Goal: Task Accomplishment & Management: Complete application form

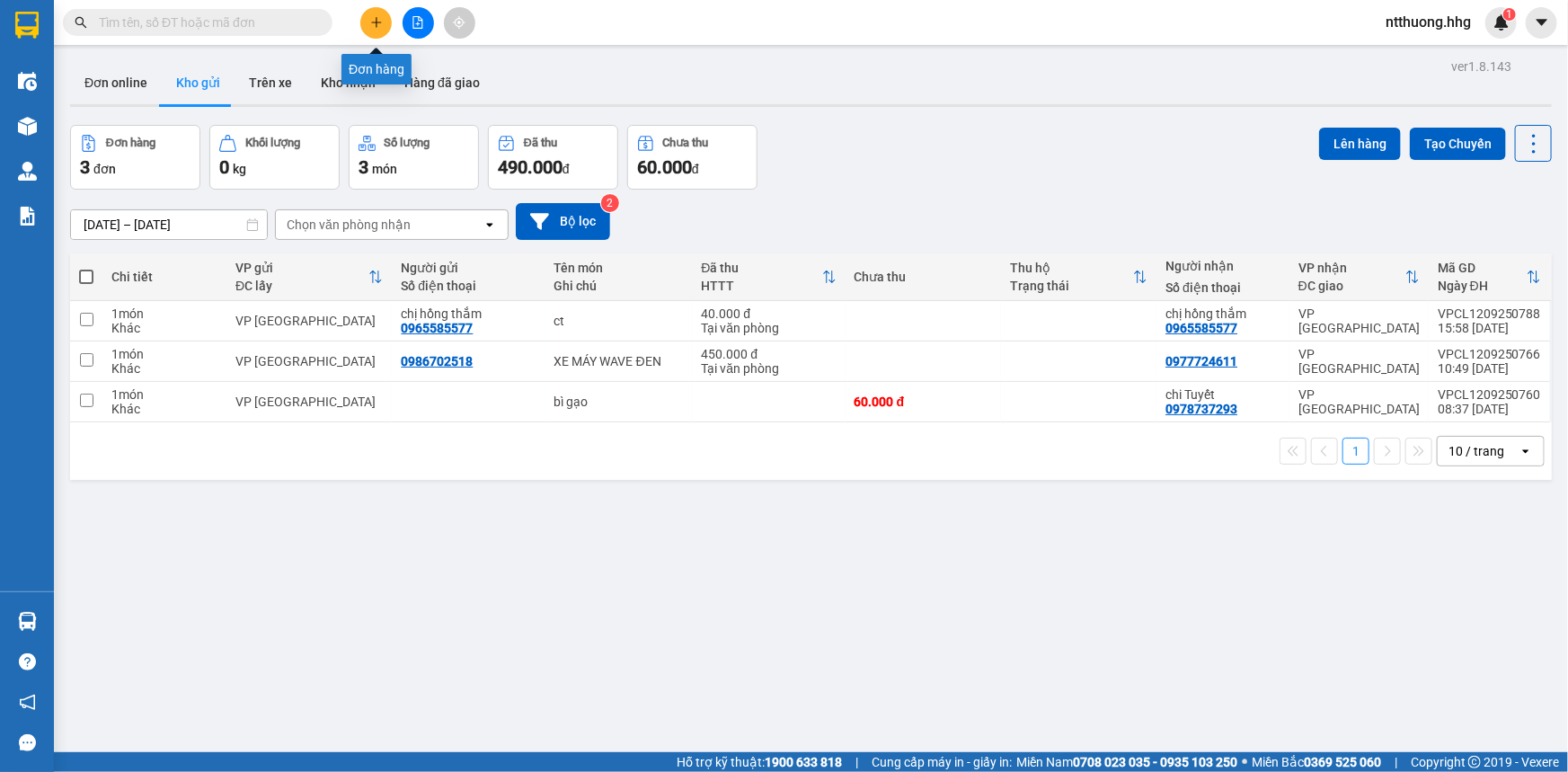
click at [377, 16] on icon "plus" at bounding box center [376, 22] width 12 height 12
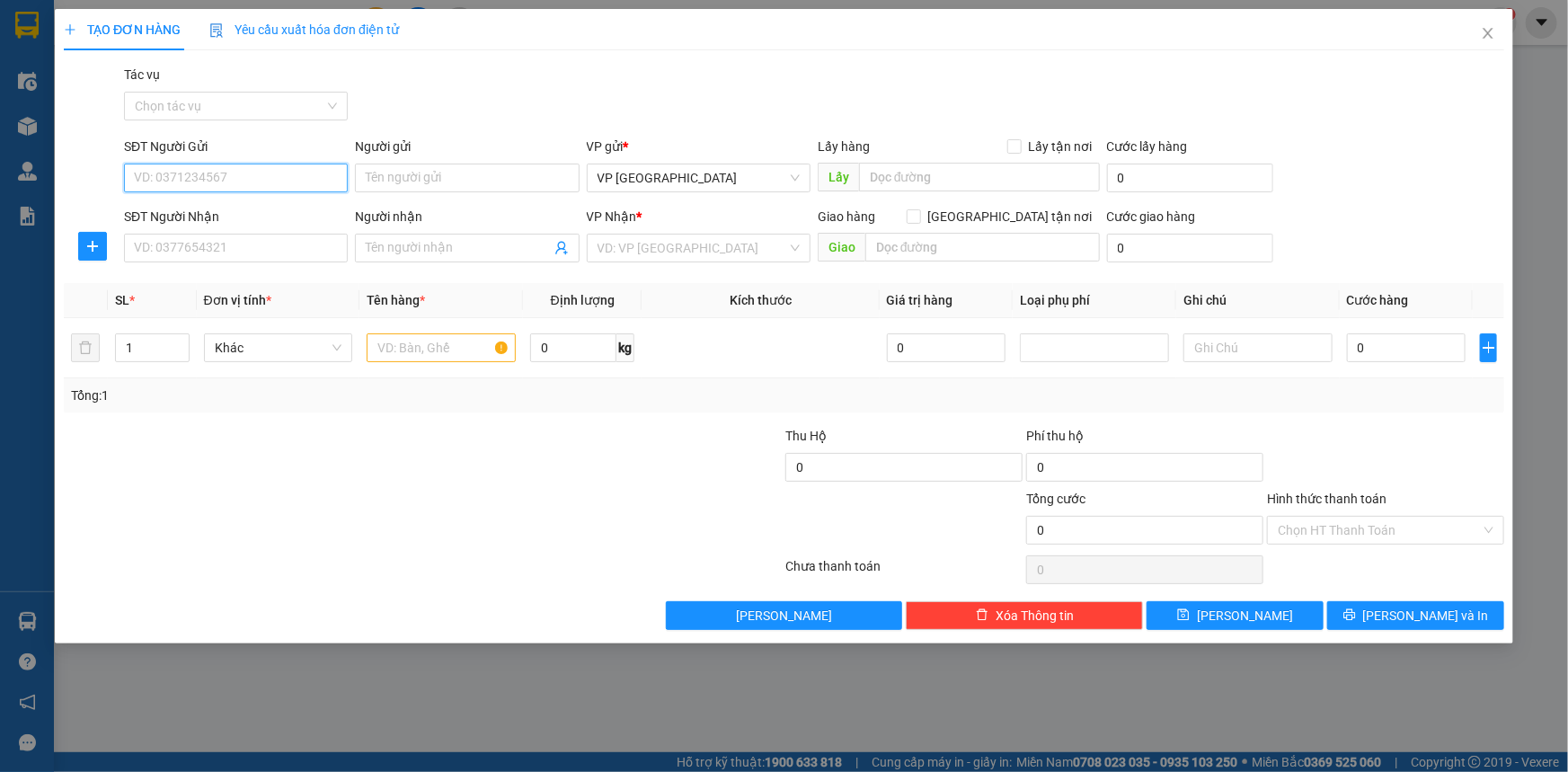
click at [314, 180] on input "SĐT Người Gửi" at bounding box center [235, 177] width 224 height 29
click at [306, 181] on input "SĐT Người Gửi" at bounding box center [235, 177] width 224 height 29
click at [228, 182] on input "SĐT Người Gửi" at bounding box center [235, 177] width 224 height 29
click at [461, 166] on input "Người gửi" at bounding box center [467, 177] width 224 height 29
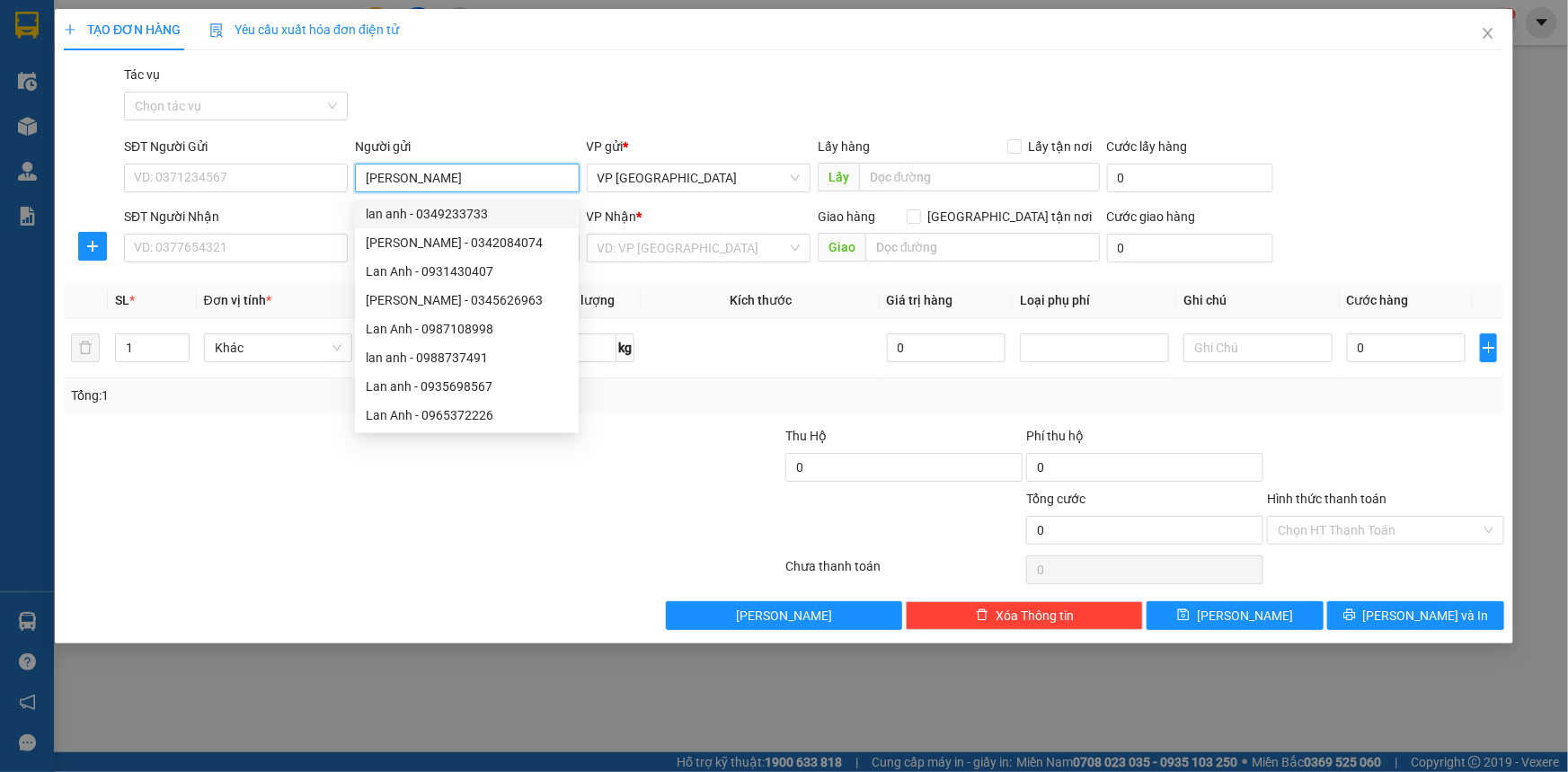
click at [456, 174] on input "[PERSON_NAME]" at bounding box center [467, 177] width 224 height 29
type input "[PERSON_NAME]"
click at [236, 172] on input "SĐT Người Gửi" at bounding box center [235, 177] width 224 height 29
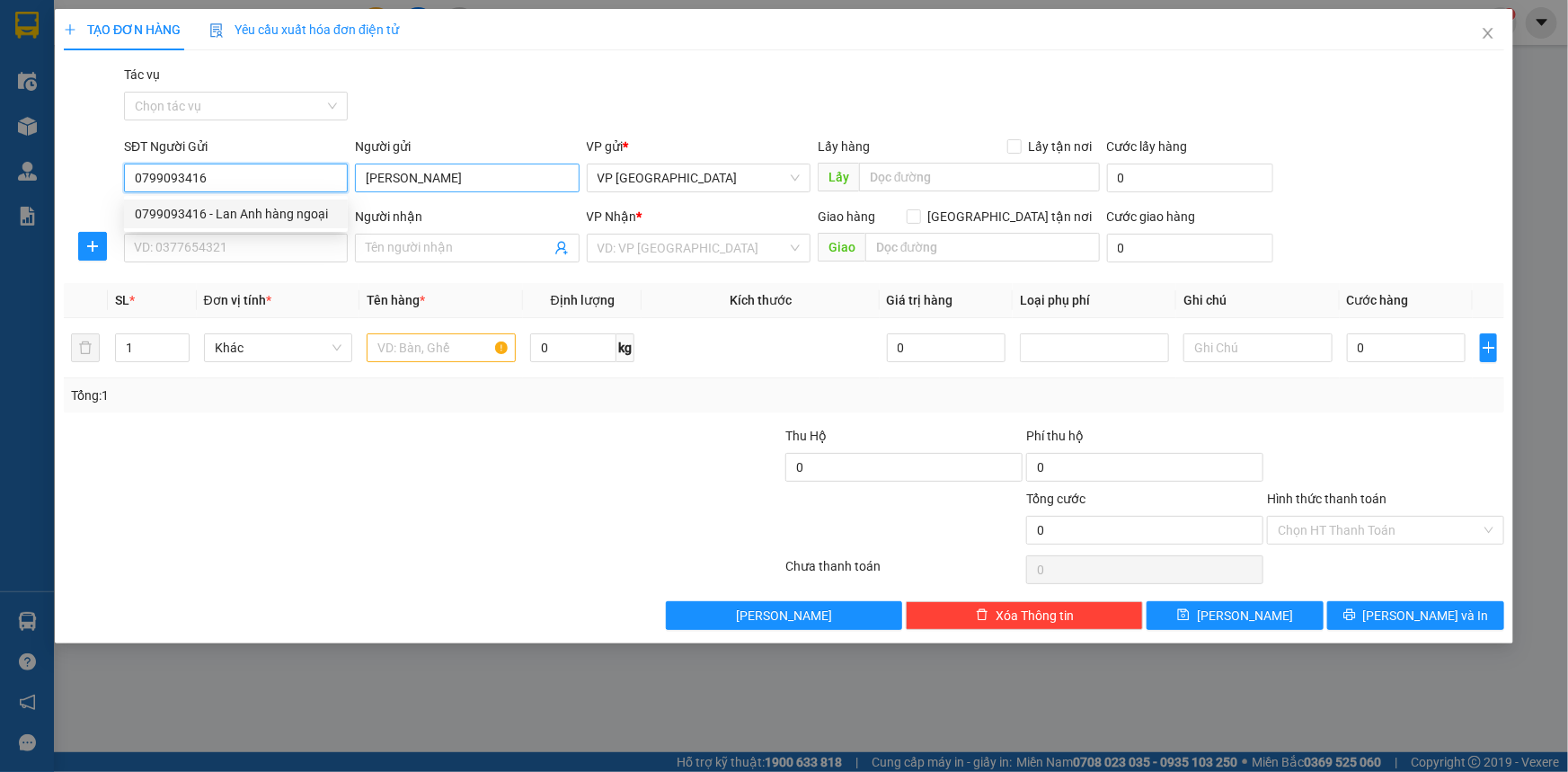
type input "0799093416"
click at [442, 175] on input "[PERSON_NAME]" at bounding box center [467, 177] width 224 height 29
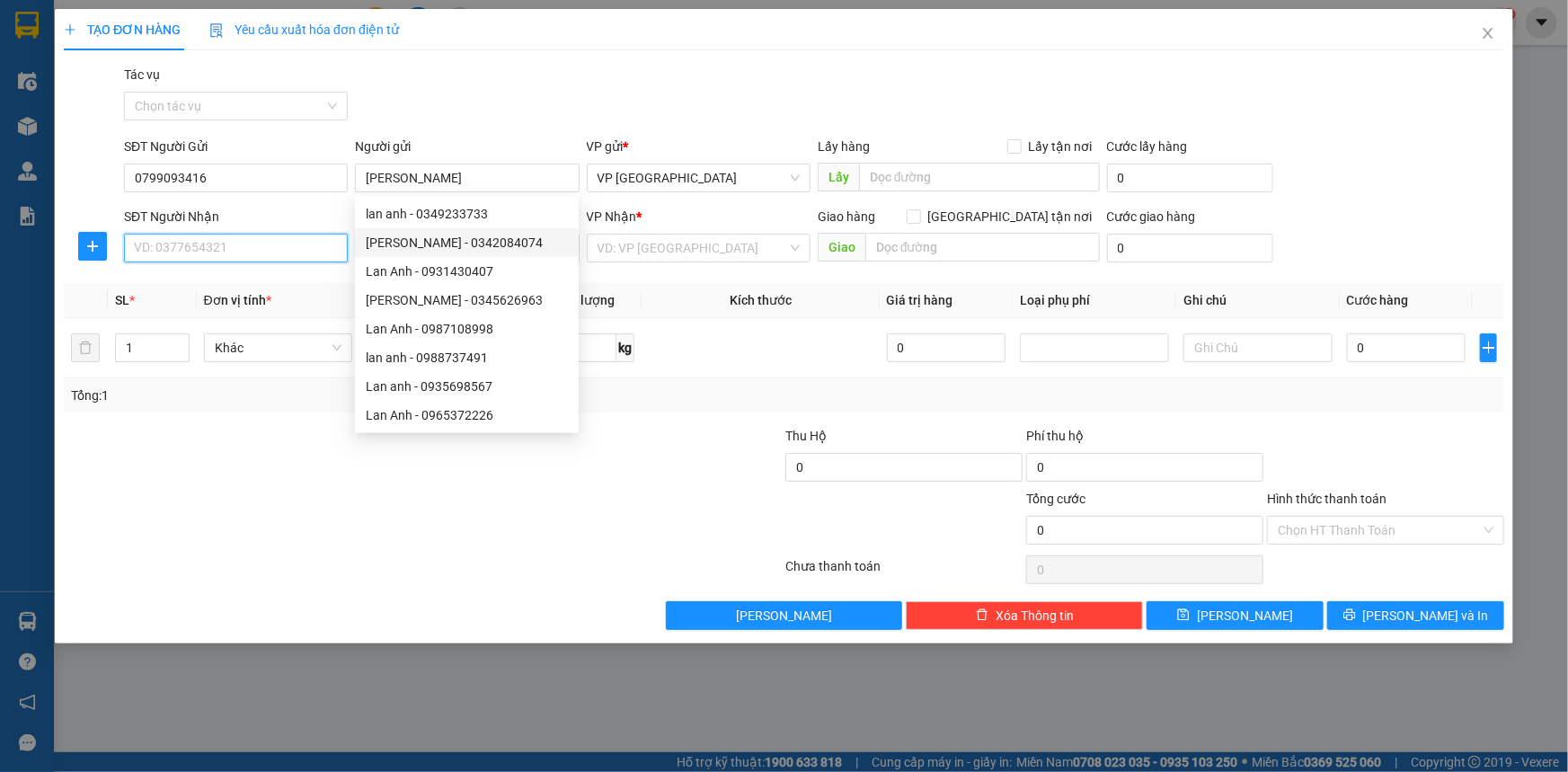
click at [261, 259] on input "SĐT Người Nhận" at bounding box center [235, 247] width 224 height 29
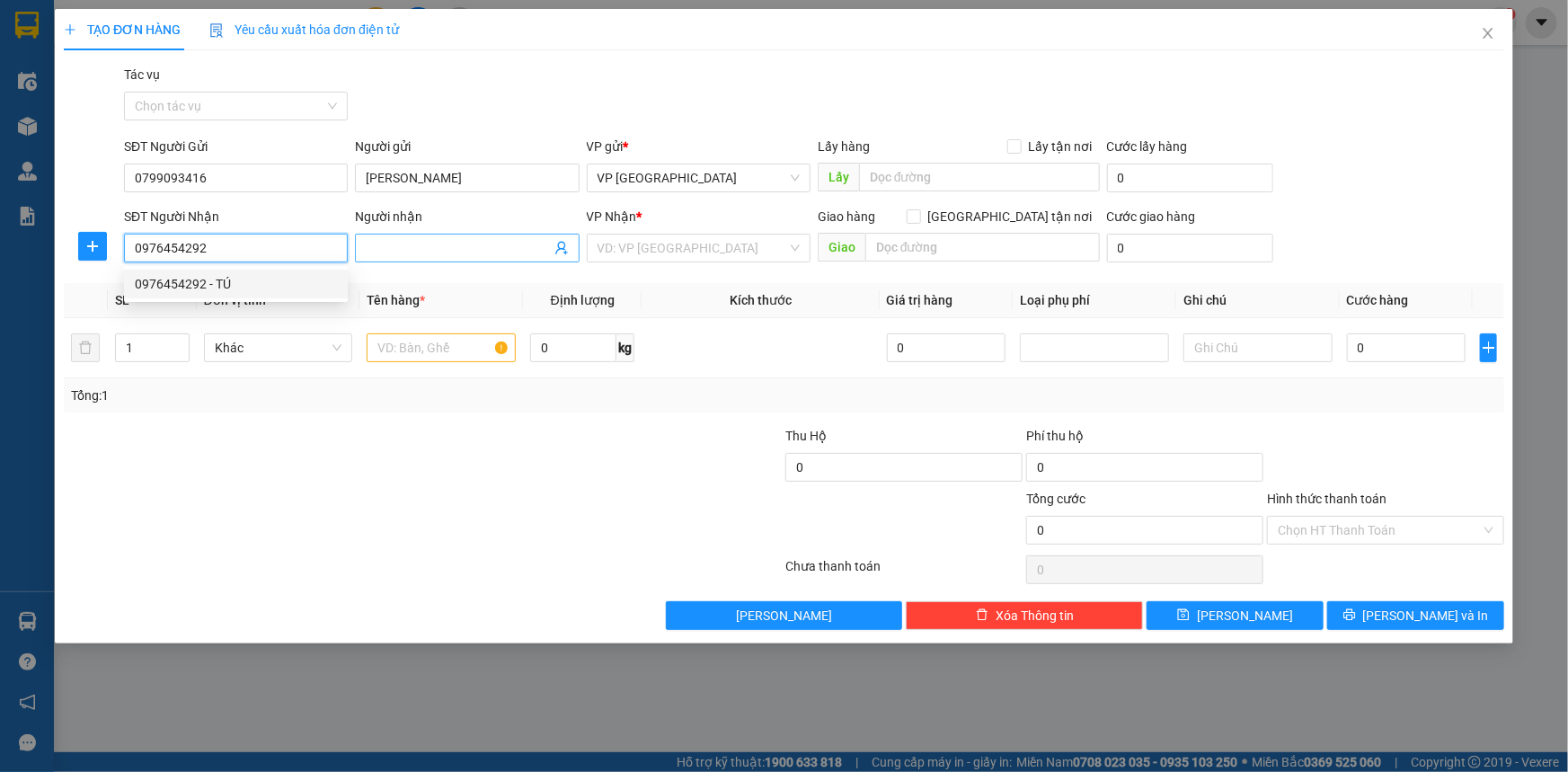
type input "0976454292"
click at [398, 241] on input "Người nhận" at bounding box center [457, 247] width 185 height 20
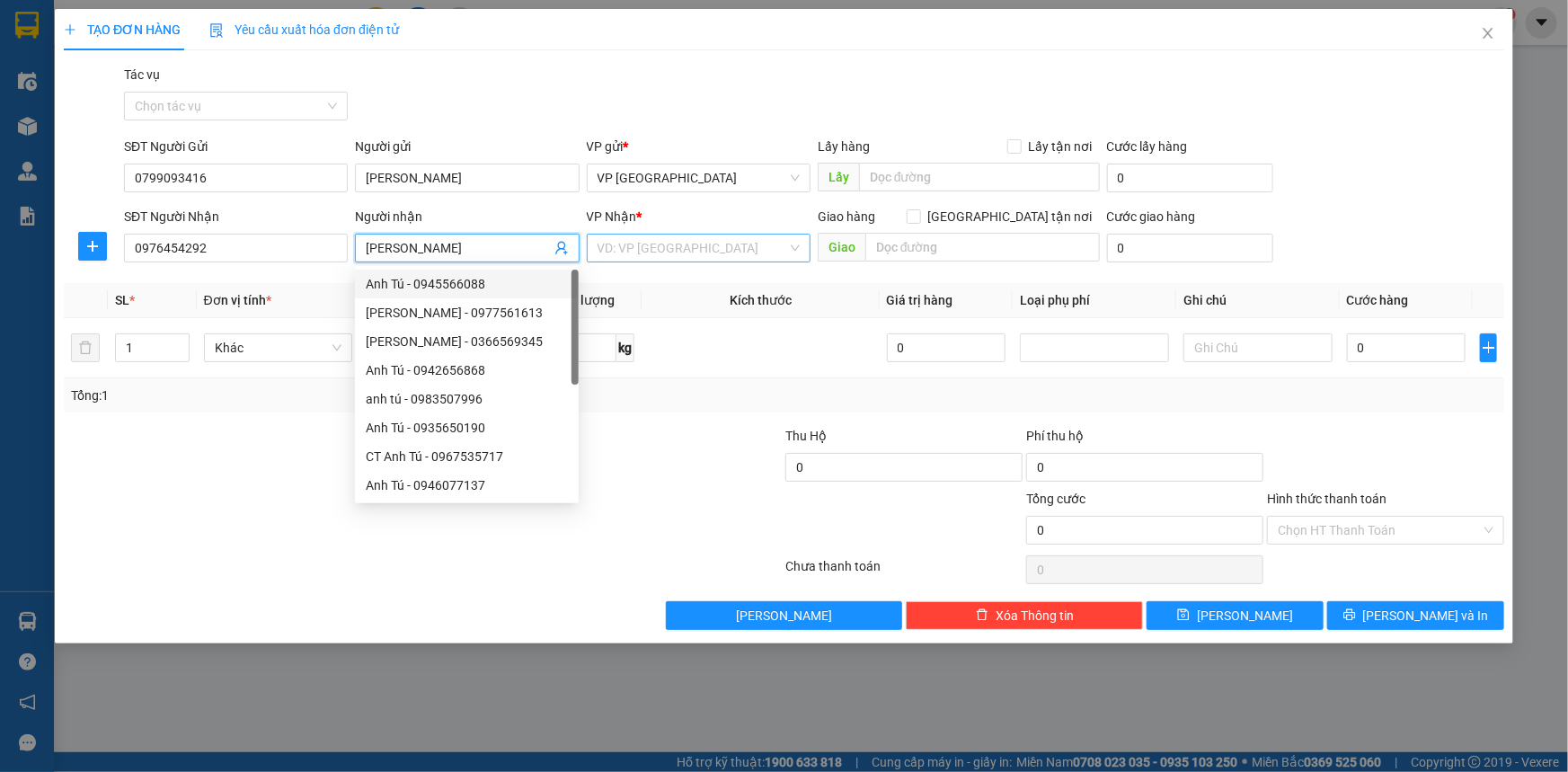
type input "[PERSON_NAME]"
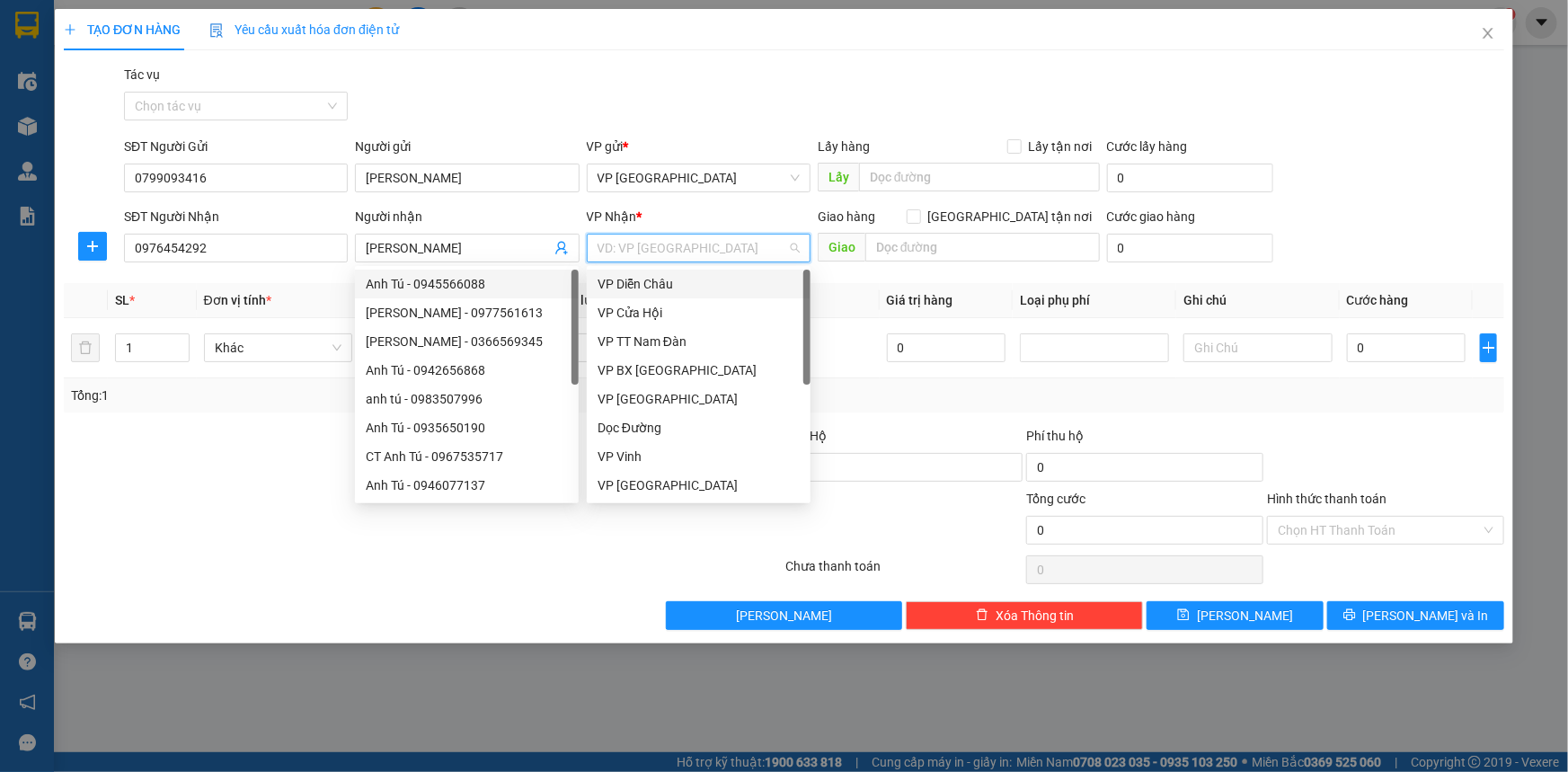
click at [647, 250] on input "search" at bounding box center [693, 247] width 189 height 27
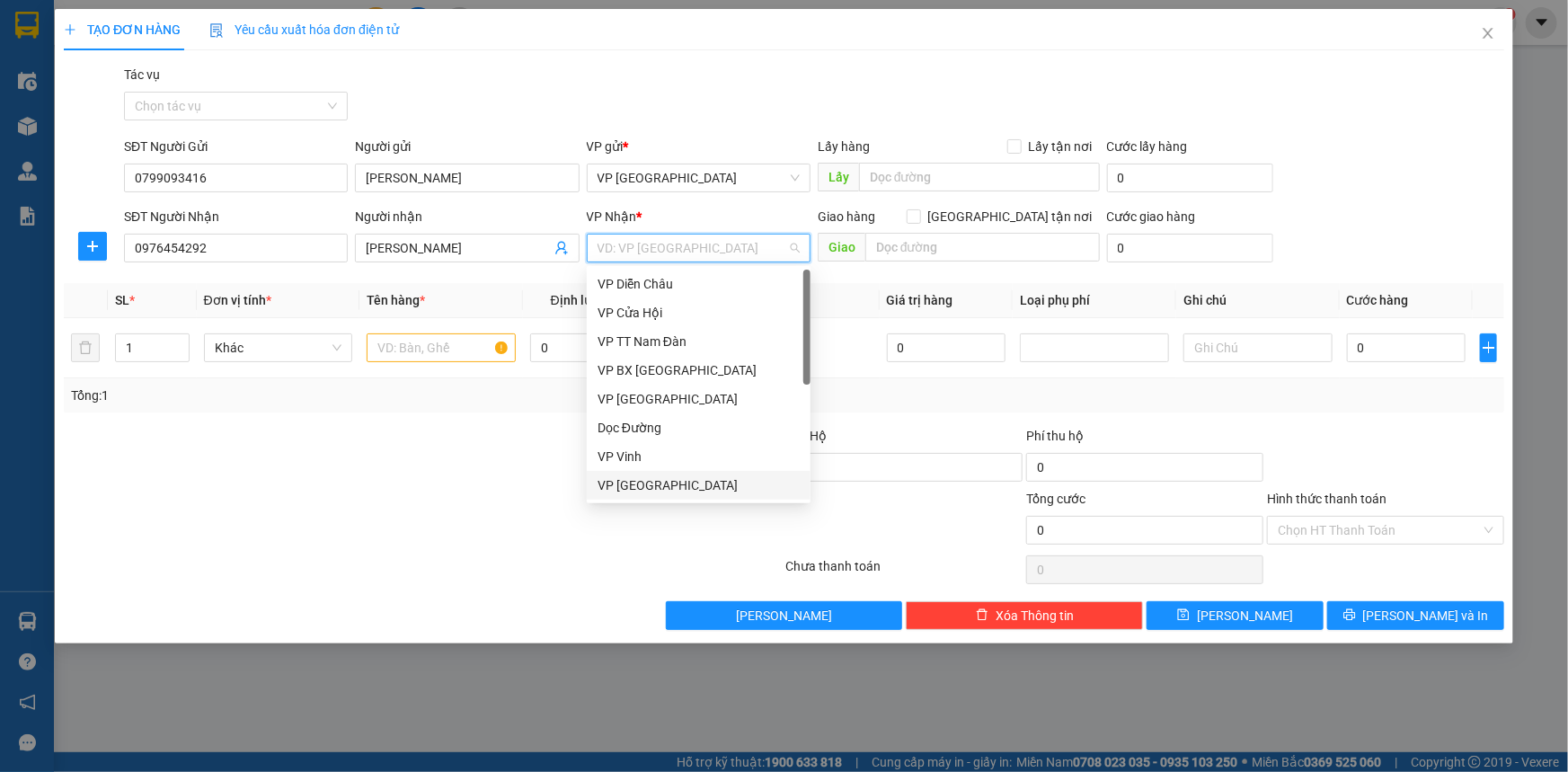
click at [692, 496] on div "VP [GEOGRAPHIC_DATA]" at bounding box center [698, 484] width 224 height 29
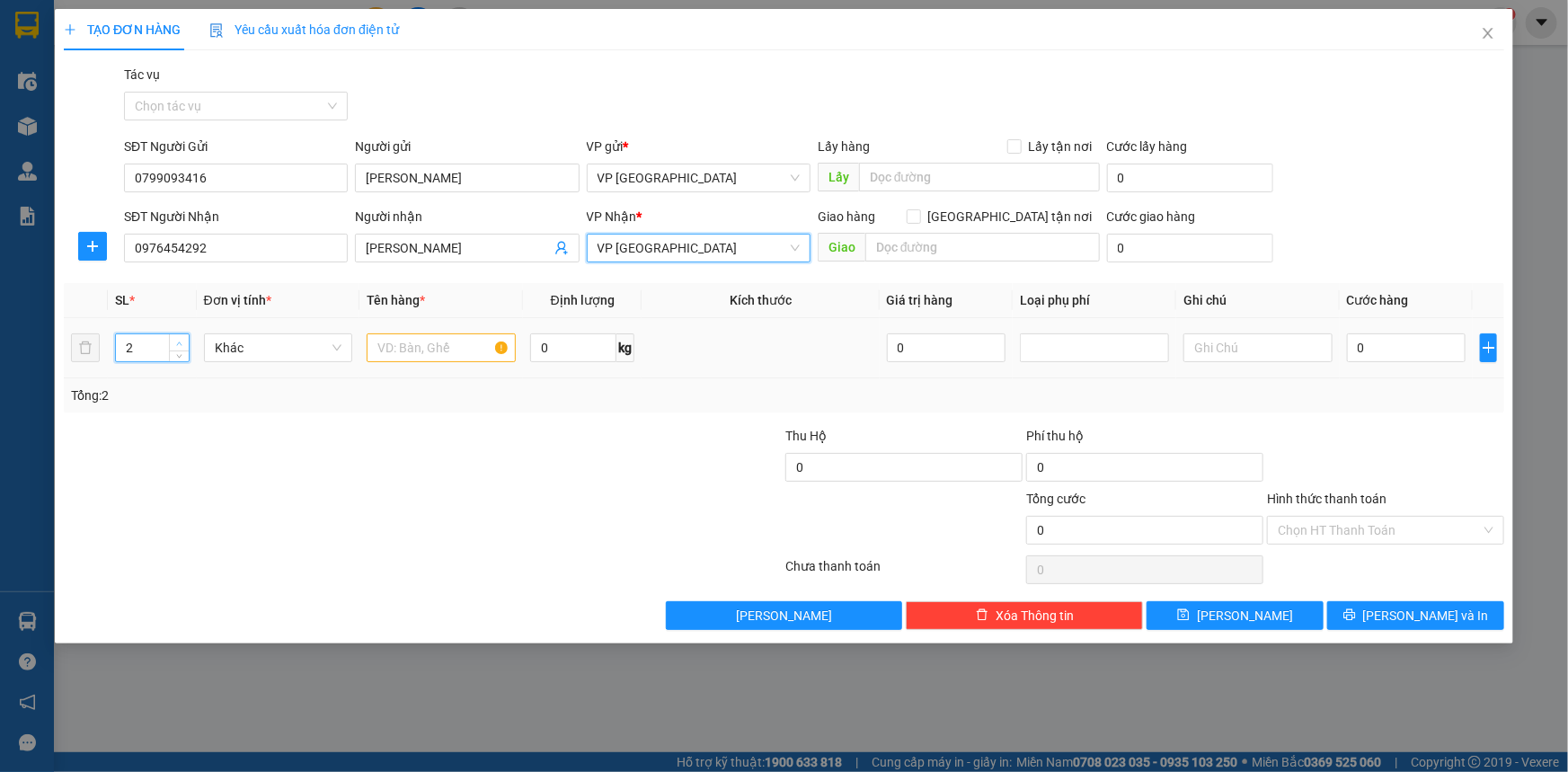
click at [182, 340] on icon "up" at bounding box center [179, 343] width 7 height 7
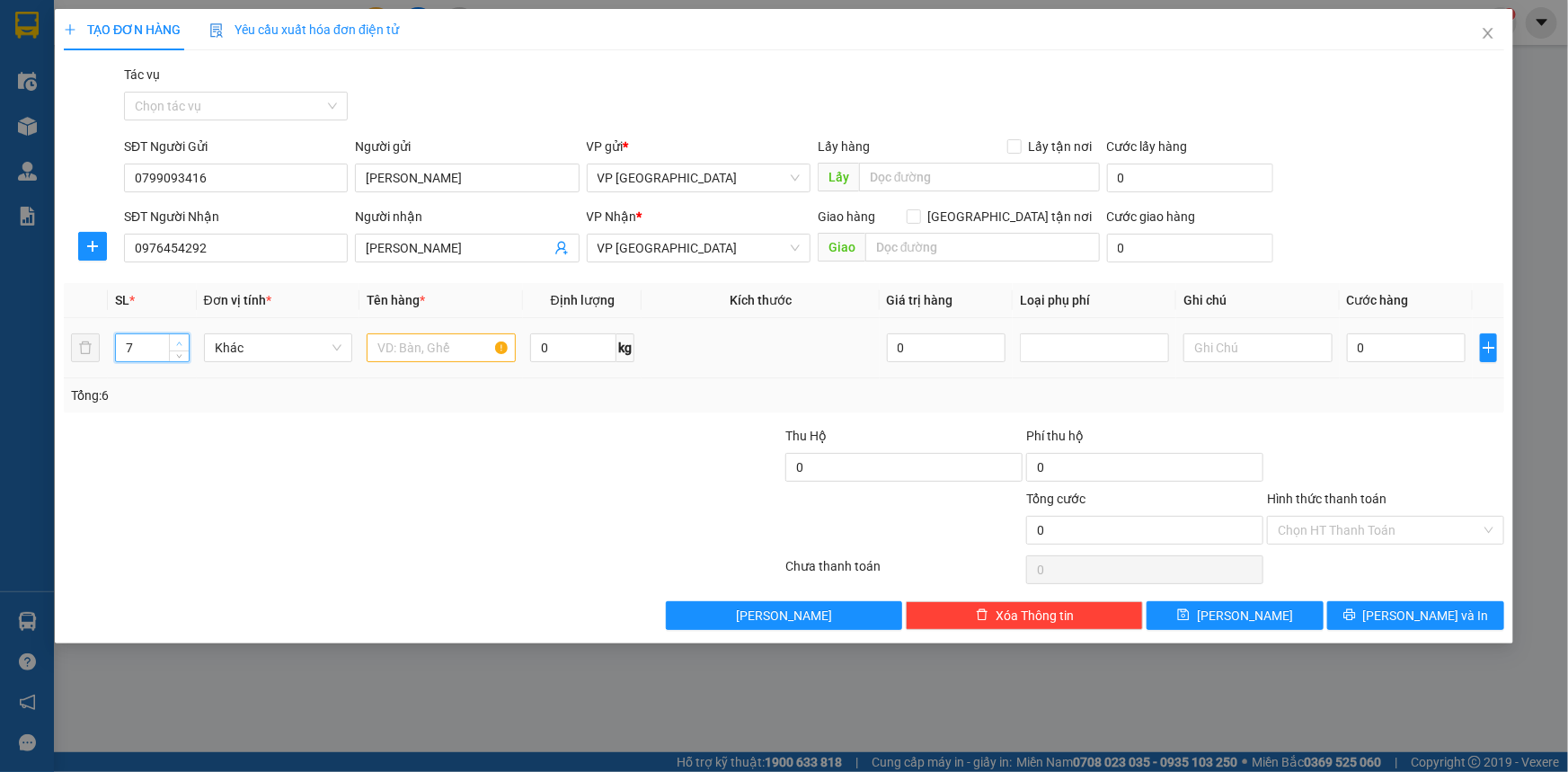
click at [183, 339] on span "up" at bounding box center [180, 343] width 11 height 11
type input "11"
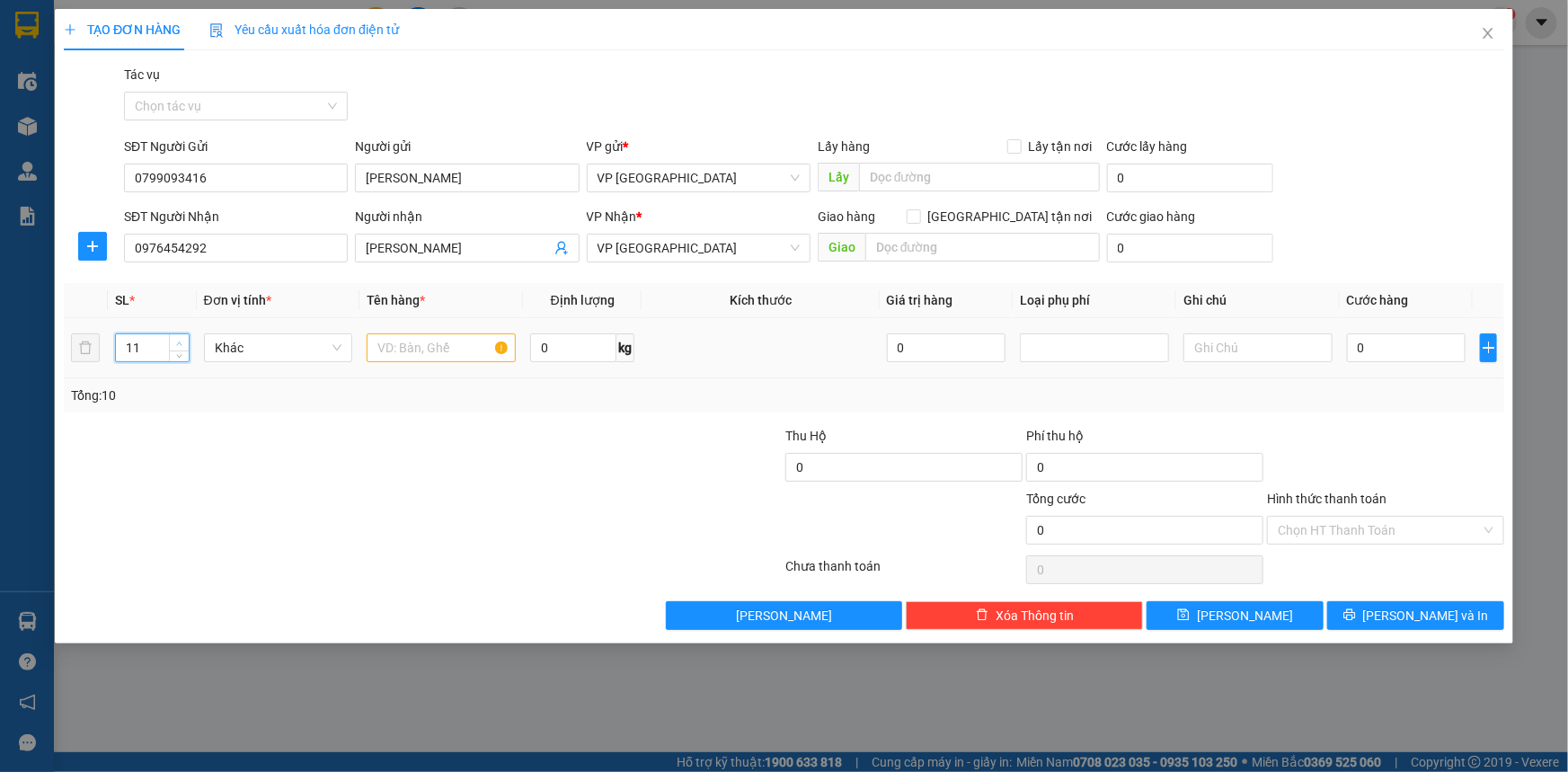
click at [183, 339] on span "up" at bounding box center [180, 343] width 11 height 11
click at [389, 349] on input "text" at bounding box center [441, 348] width 149 height 29
type input "5xop, 6ct"
click at [1414, 335] on input "0" at bounding box center [1407, 348] width 120 height 29
type input "2"
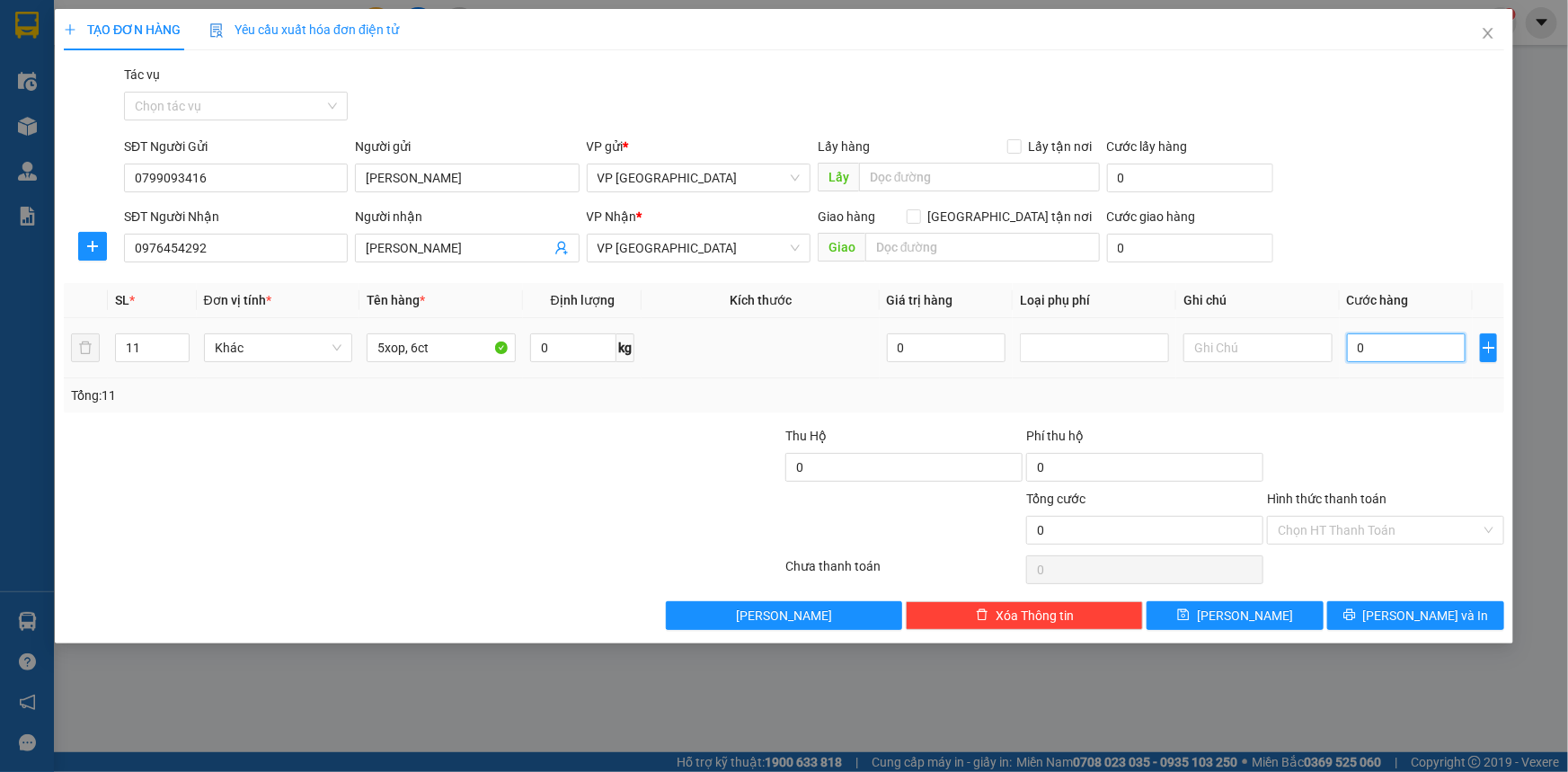
type input "2"
type input "27"
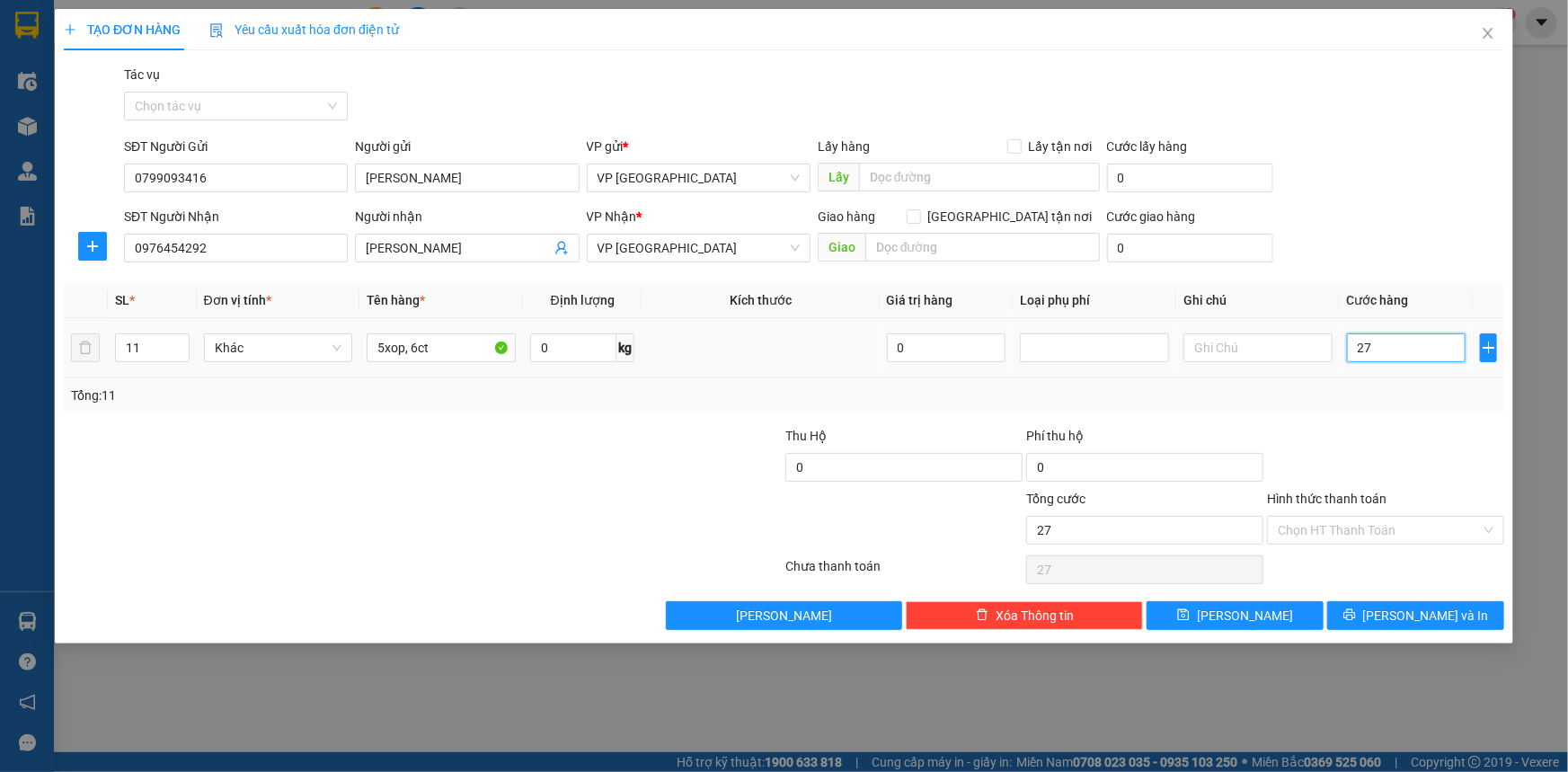
type input "275"
type input "2.750"
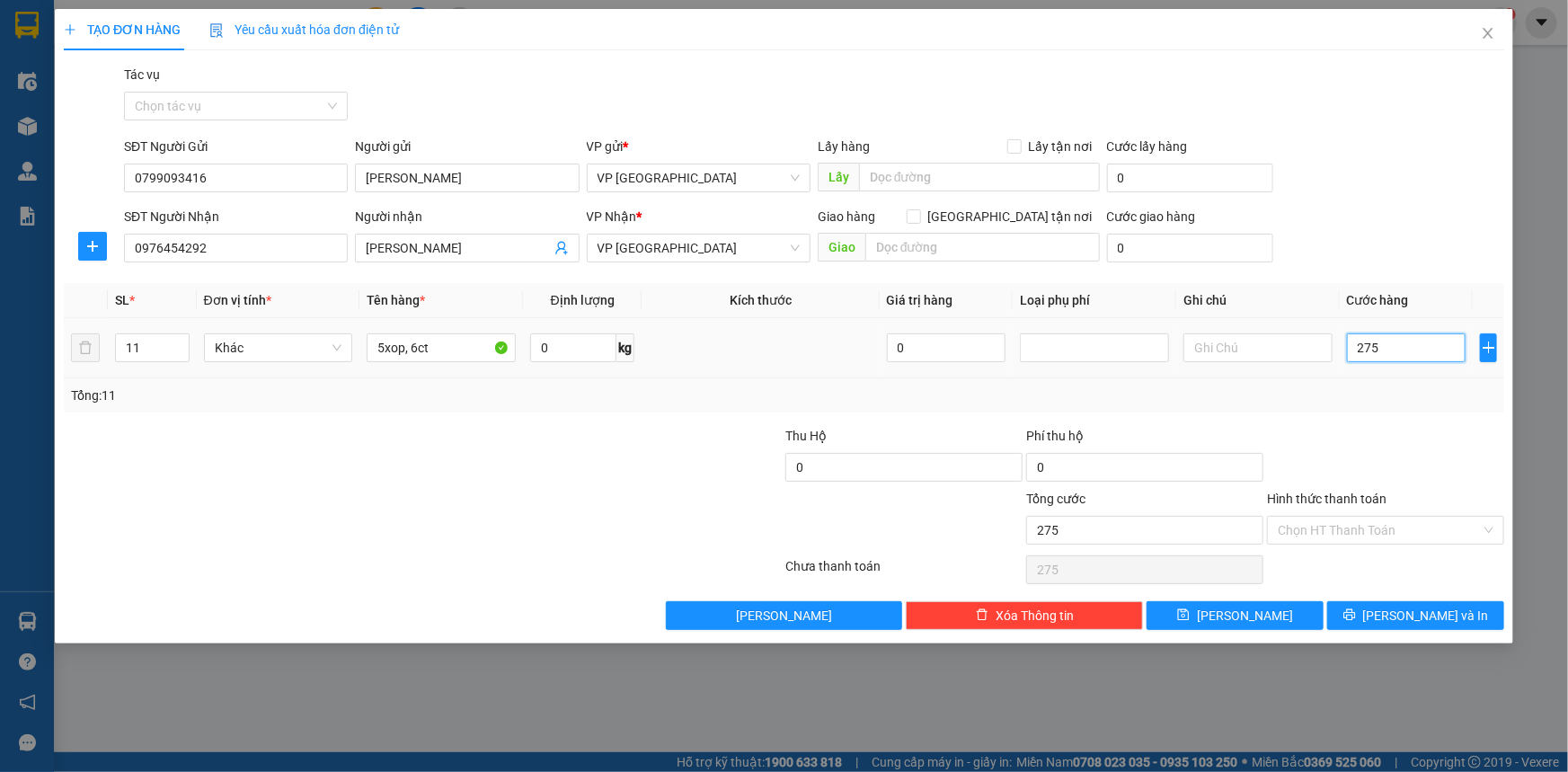
type input "2.750"
type input "27.500"
type input "275.000"
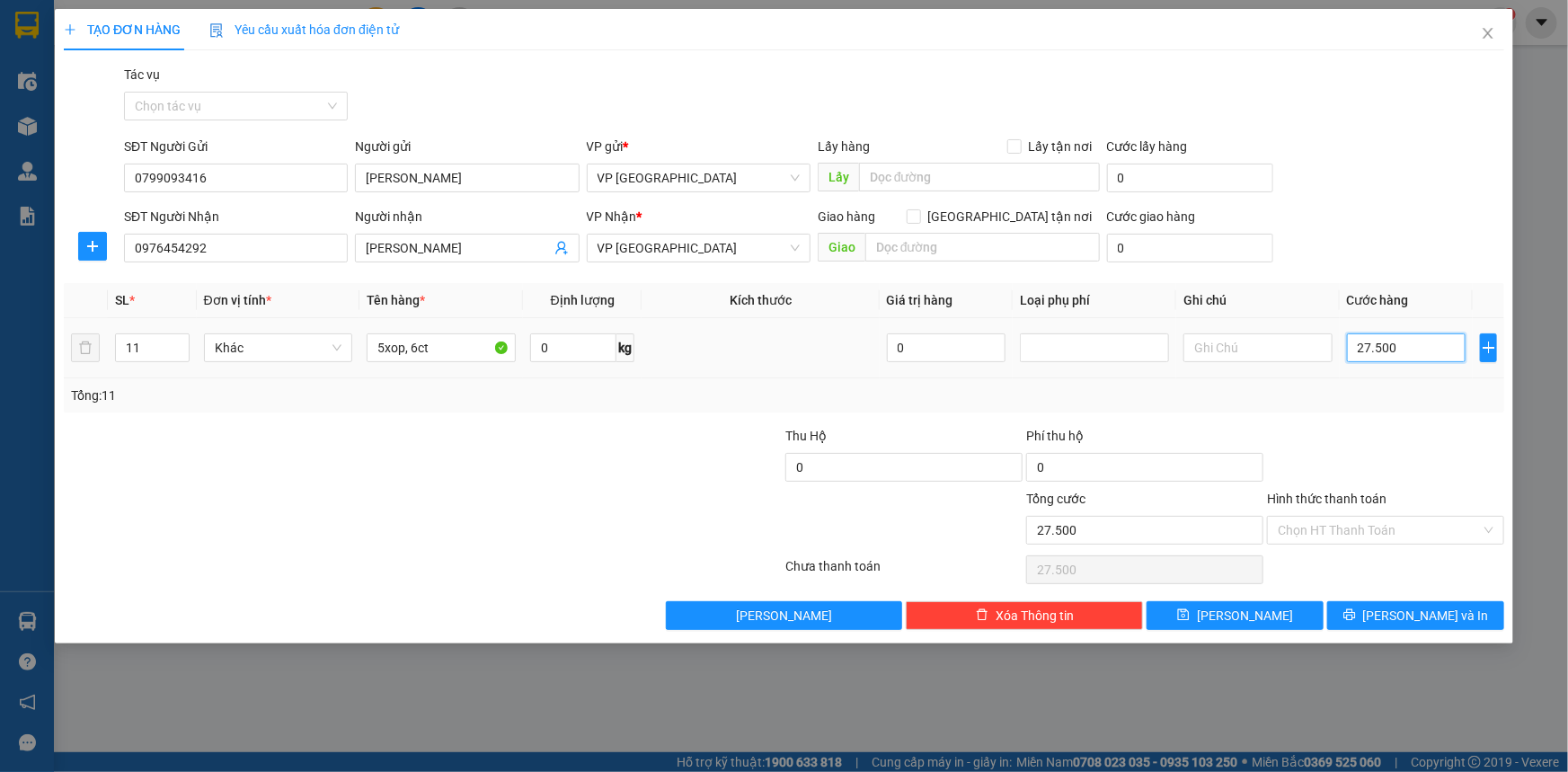
type input "275.000"
click at [1312, 530] on input "Hình thức thanh toán" at bounding box center [1379, 529] width 203 height 27
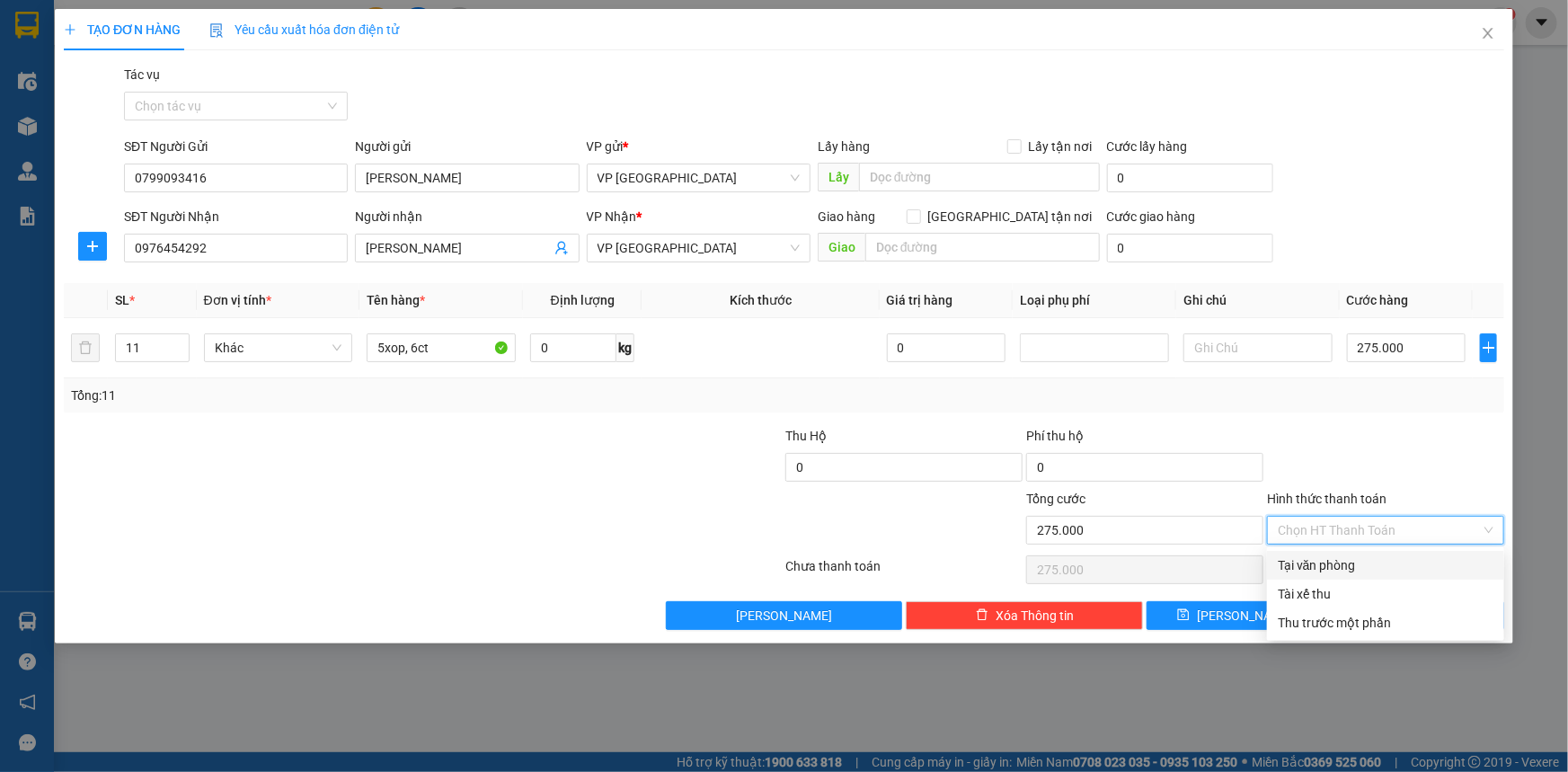
click at [1302, 570] on div "Tại văn phòng" at bounding box center [1385, 565] width 216 height 20
type input "0"
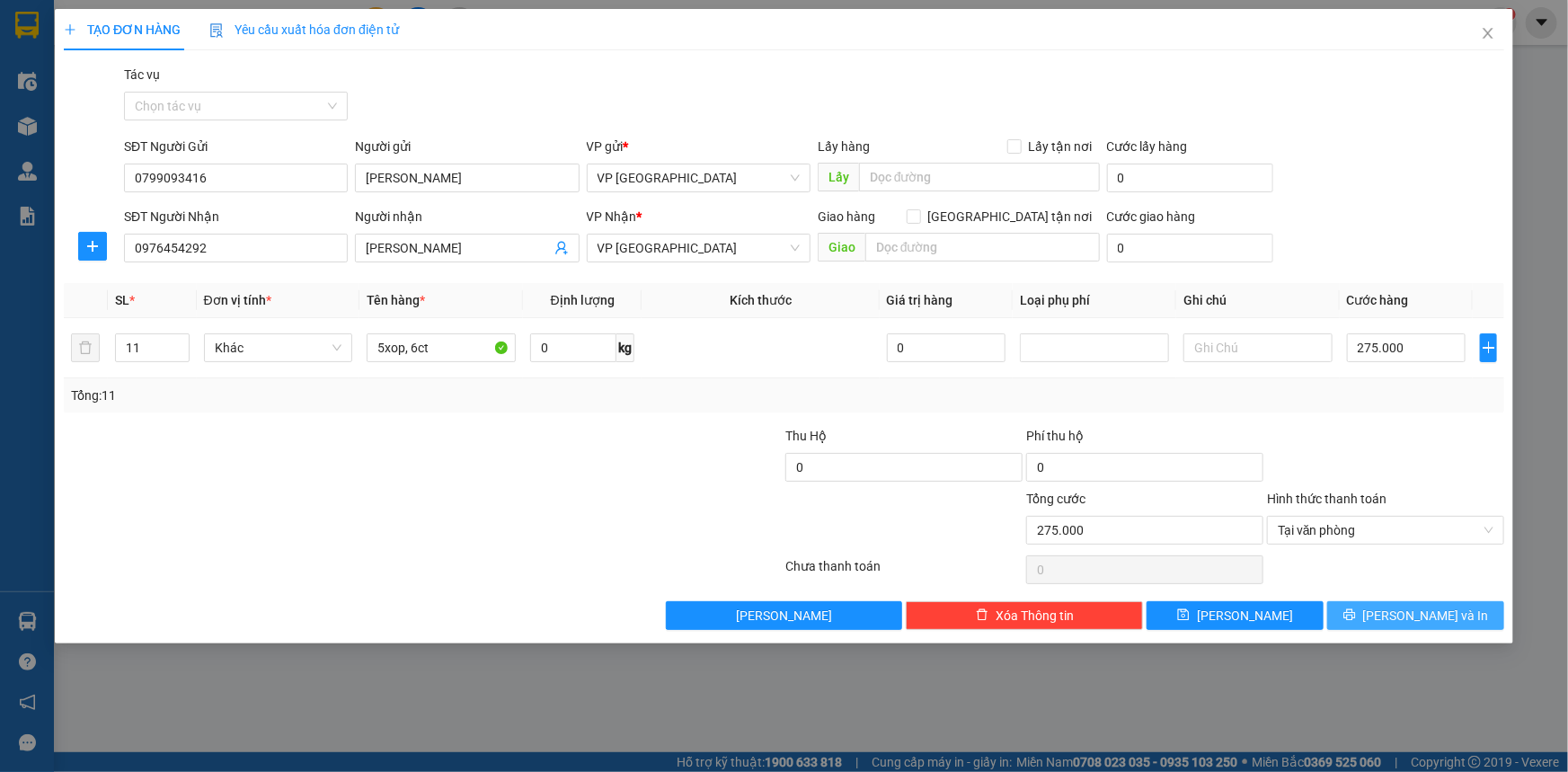
click at [1412, 616] on span "[PERSON_NAME] và In" at bounding box center [1426, 615] width 126 height 20
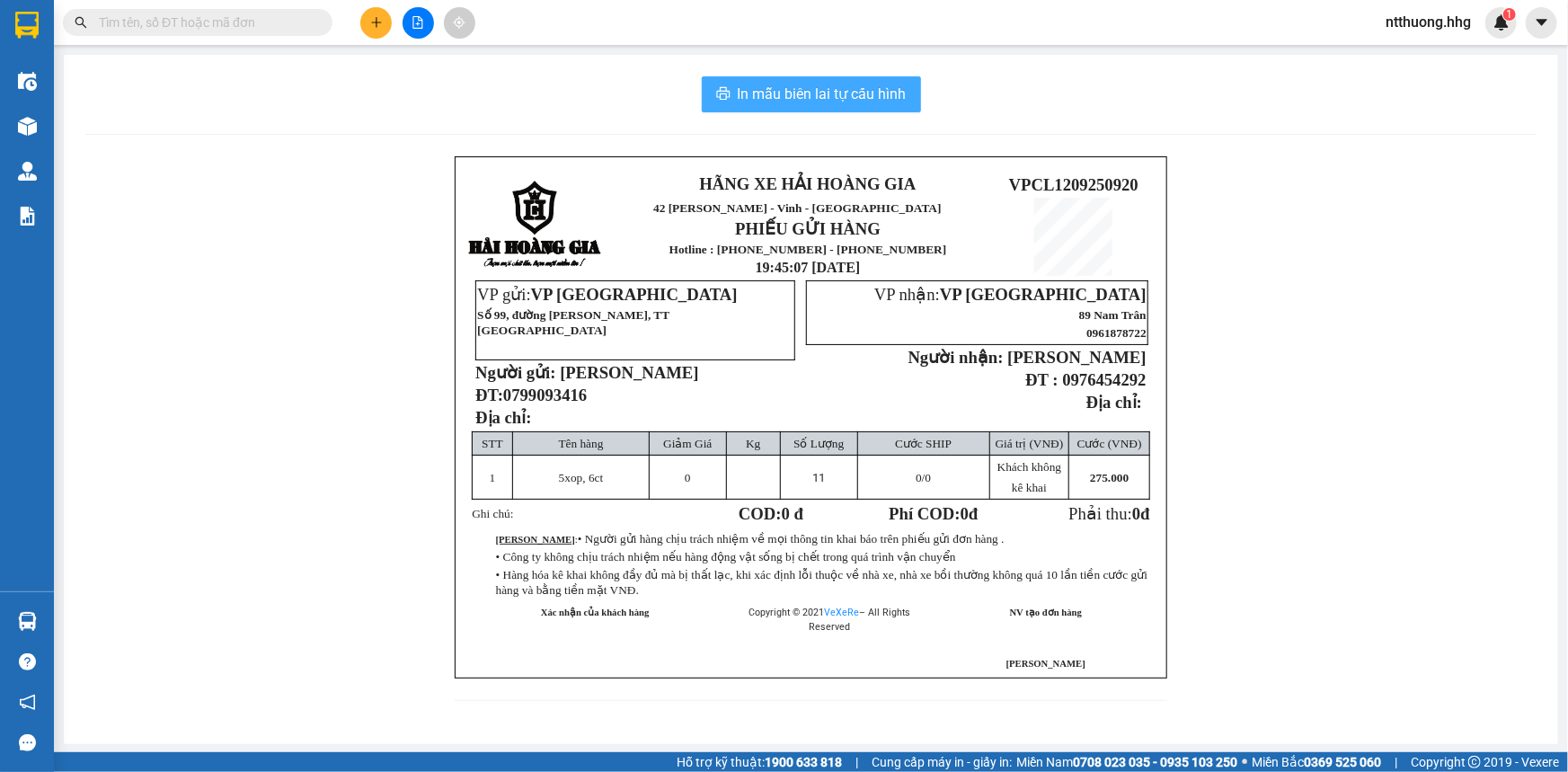
click at [871, 92] on span "In mẫu biên lai tự cấu hình" at bounding box center [822, 94] width 169 height 22
